Goal: Information Seeking & Learning: Understand process/instructions

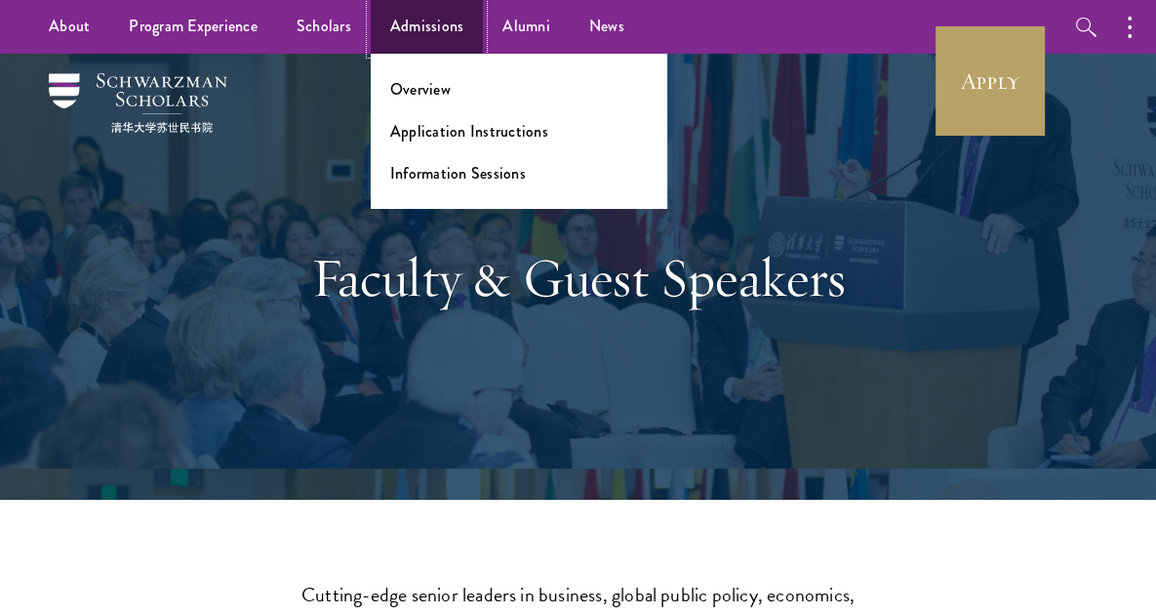
click at [443, 27] on link "Admissions" at bounding box center [427, 27] width 113 height 54
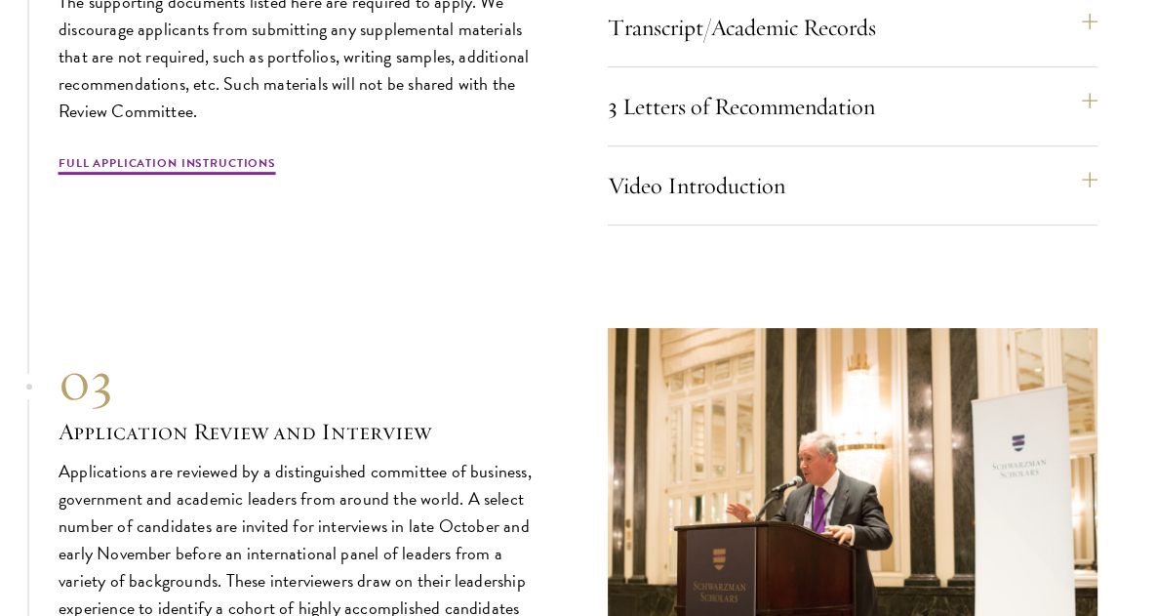
scroll to position [6437, 0]
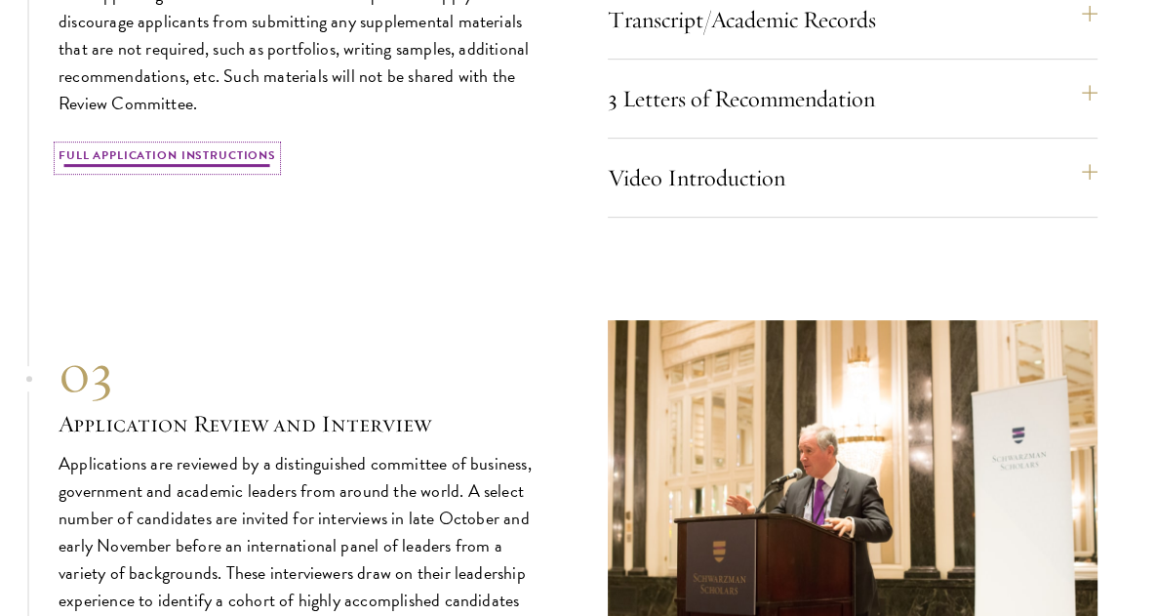
click at [191, 170] on link "Full Application Instructions" at bounding box center [168, 157] width 218 height 23
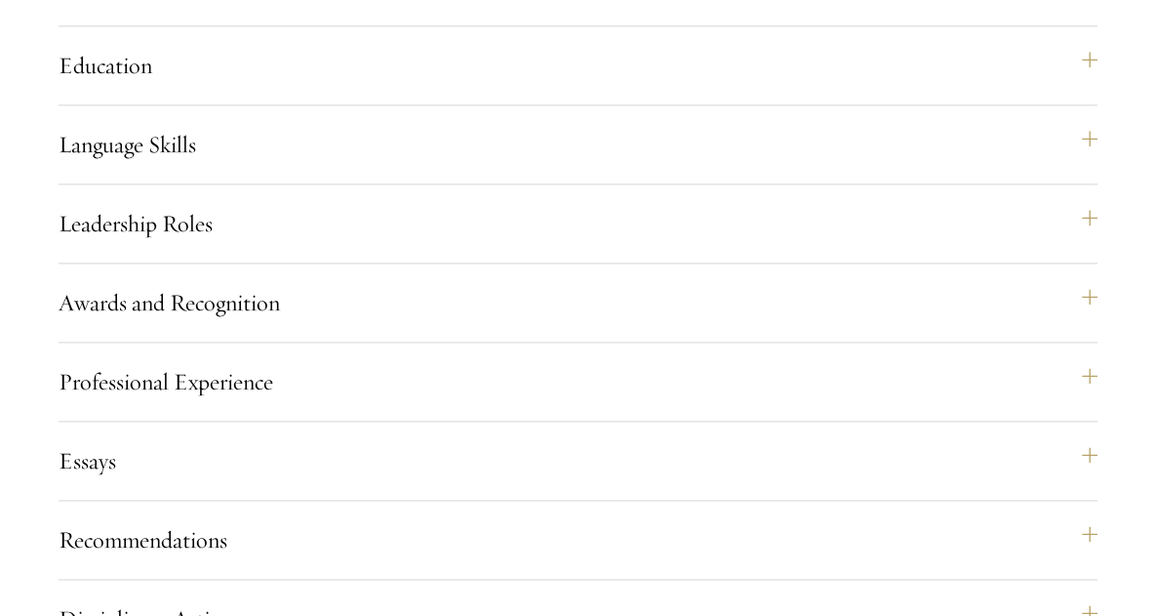
scroll to position [1905, 0]
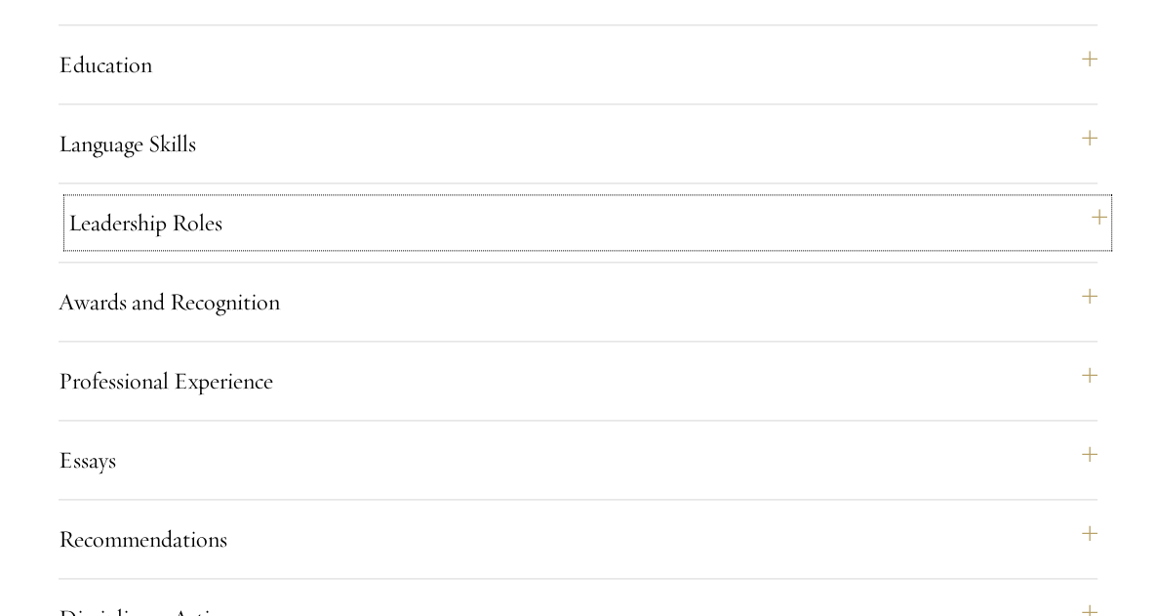
click at [213, 246] on button "Leadership Roles" at bounding box center [587, 222] width 1039 height 47
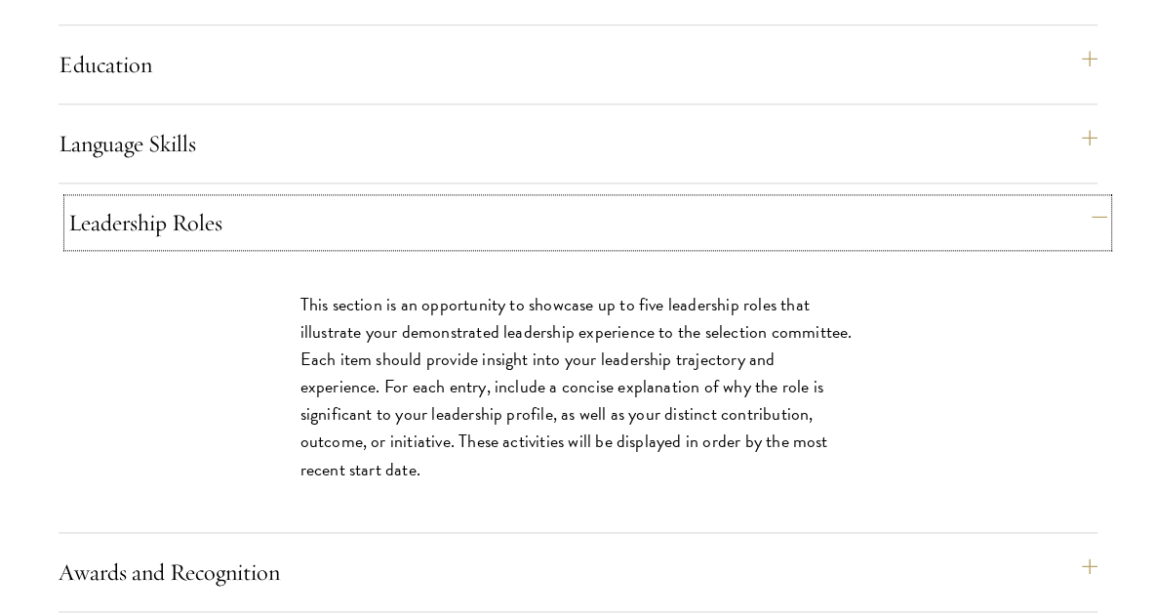
click at [206, 246] on button "Leadership Roles" at bounding box center [587, 222] width 1039 height 47
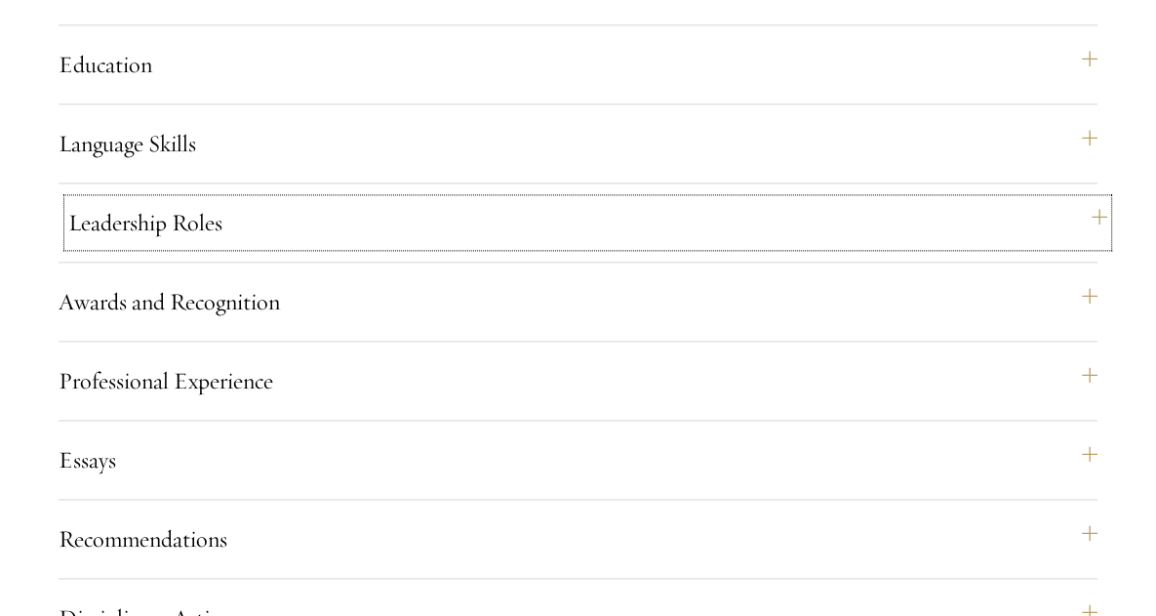
click at [221, 246] on button "Leadership Roles" at bounding box center [587, 222] width 1039 height 47
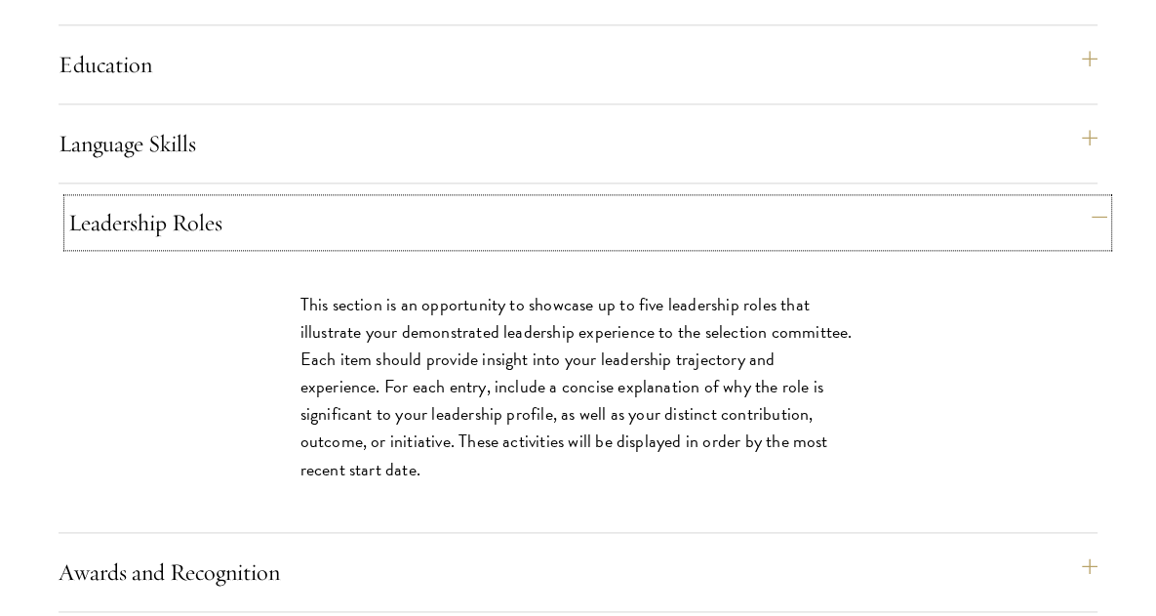
click at [221, 246] on button "Leadership Roles" at bounding box center [587, 222] width 1039 height 47
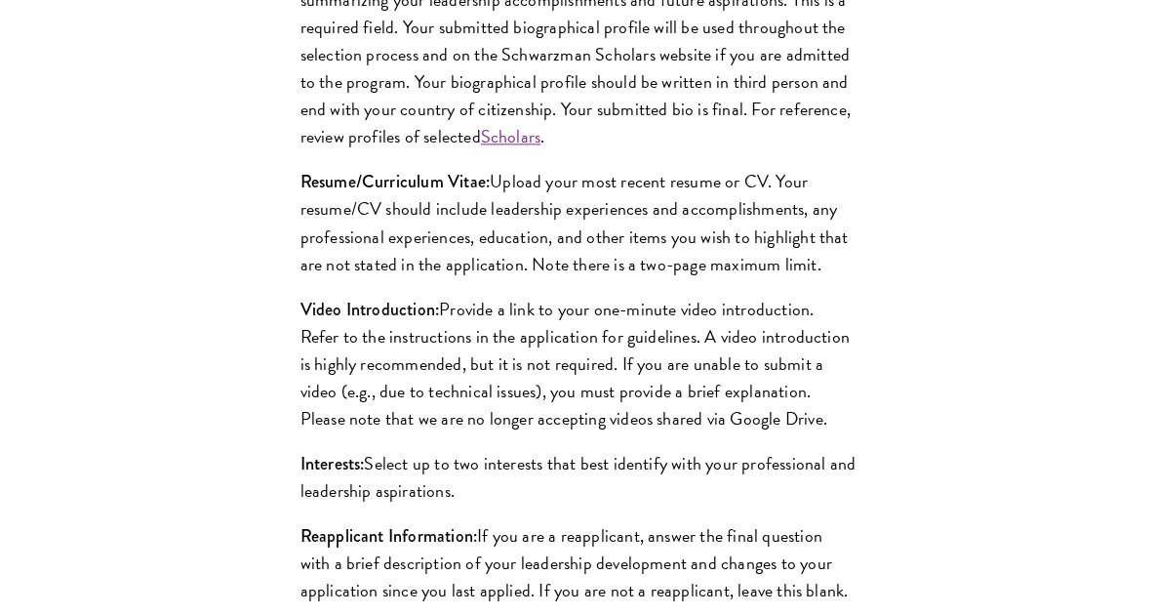
scroll to position [2014, 0]
